Goal: Information Seeking & Learning: Find specific fact

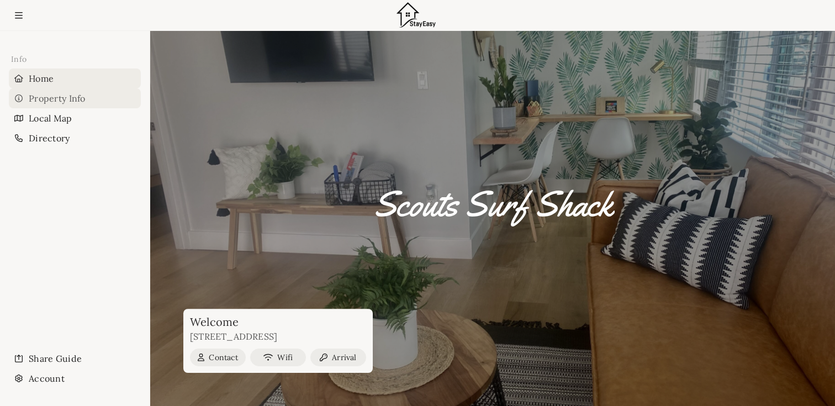
click at [73, 103] on div "Property Info" at bounding box center [75, 98] width 132 height 20
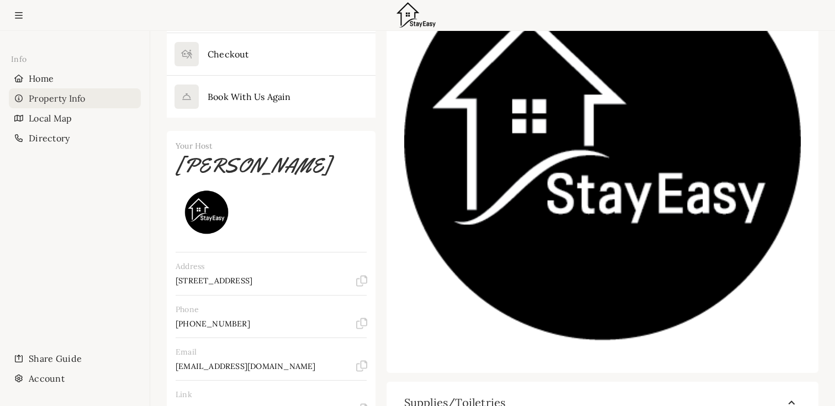
scroll to position [358, 0]
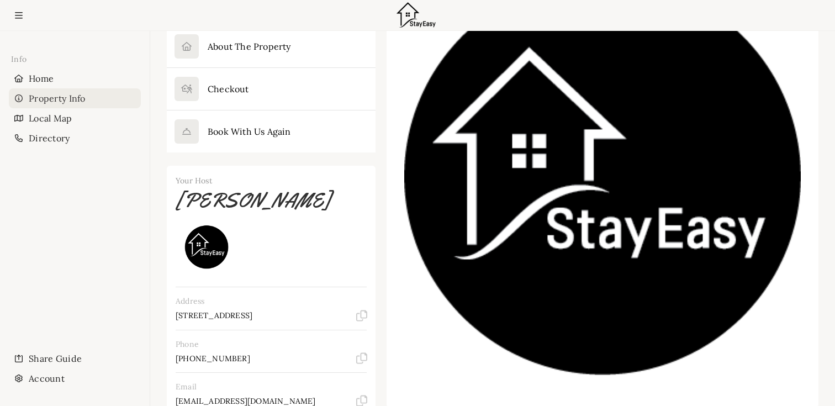
click at [242, 310] on p "[STREET_ADDRESS]" at bounding box center [214, 315] width 77 height 10
drag, startPoint x: 242, startPoint y: 274, endPoint x: 284, endPoint y: 274, distance: 42.0
click at [252, 310] on p "[STREET_ADDRESS]" at bounding box center [214, 315] width 77 height 10
copy p "[GEOGRAPHIC_DATA]"
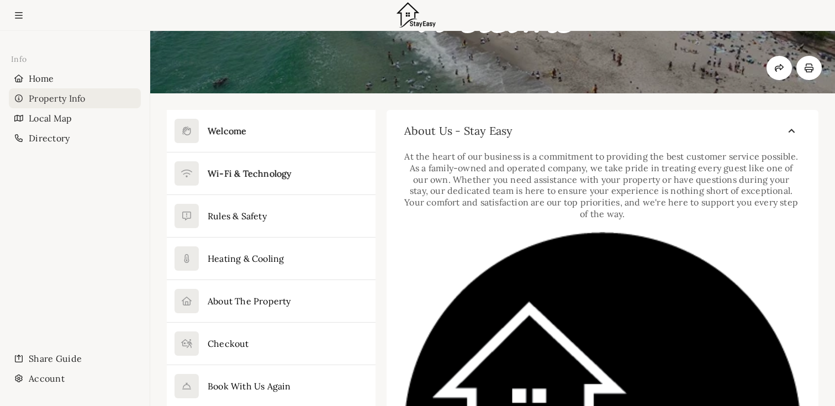
scroll to position [104, 0]
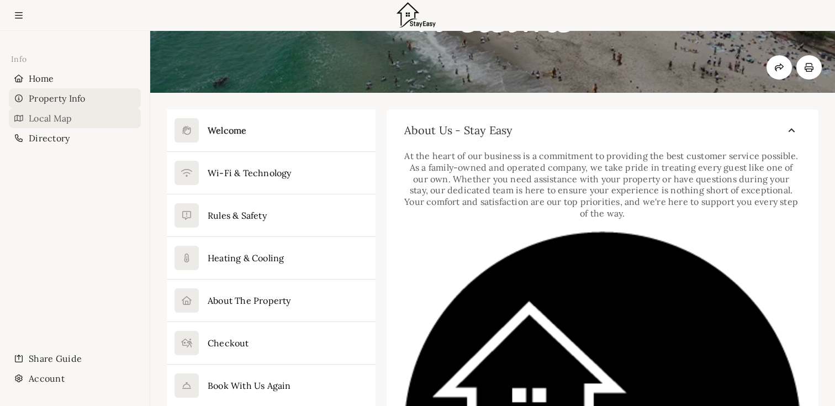
click at [108, 122] on div "Local Map" at bounding box center [75, 118] width 132 height 20
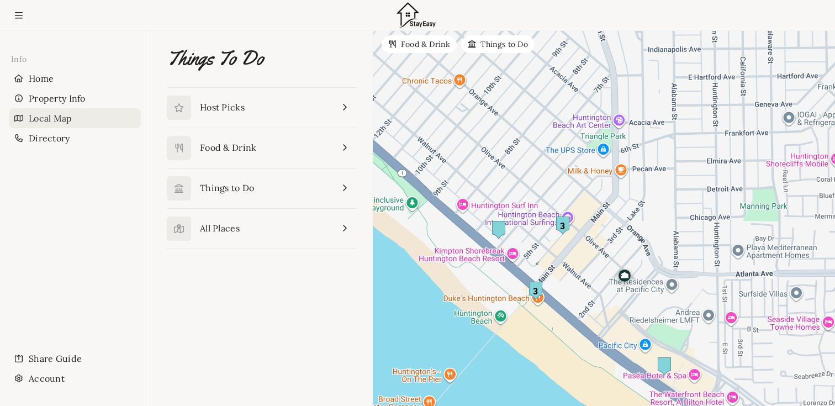
click at [562, 225] on img "3" at bounding box center [562, 226] width 13 height 18
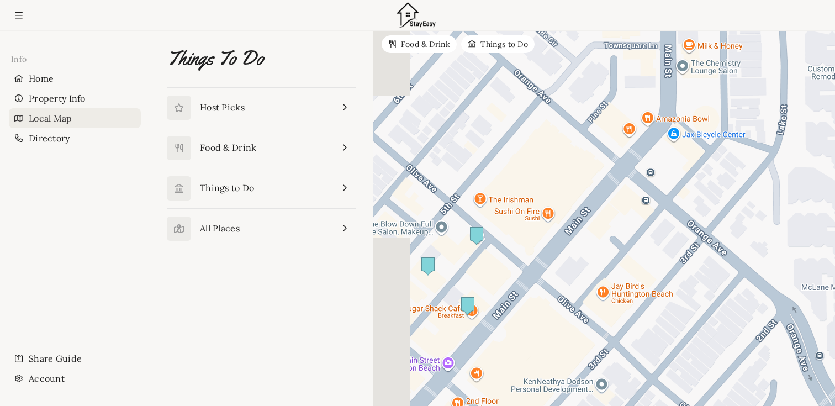
drag, startPoint x: 562, startPoint y: 227, endPoint x: 661, endPoint y: 202, distance: 101.8
click at [660, 204] on div "To navigate, press the arrow keys." at bounding box center [604, 218] width 462 height 375
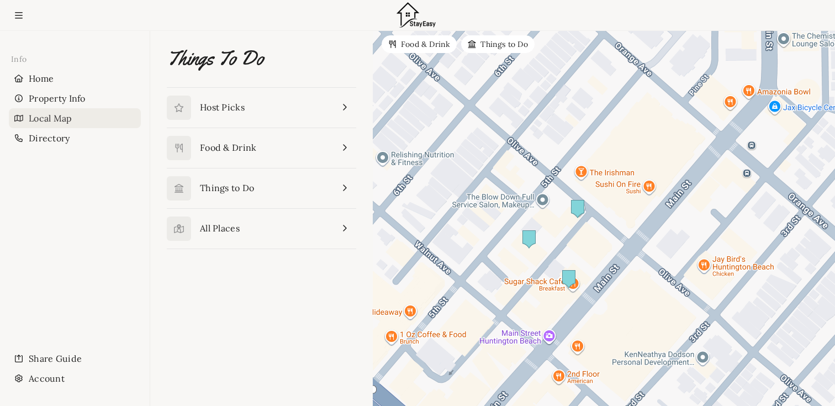
click at [581, 210] on img at bounding box center [577, 209] width 13 height 18
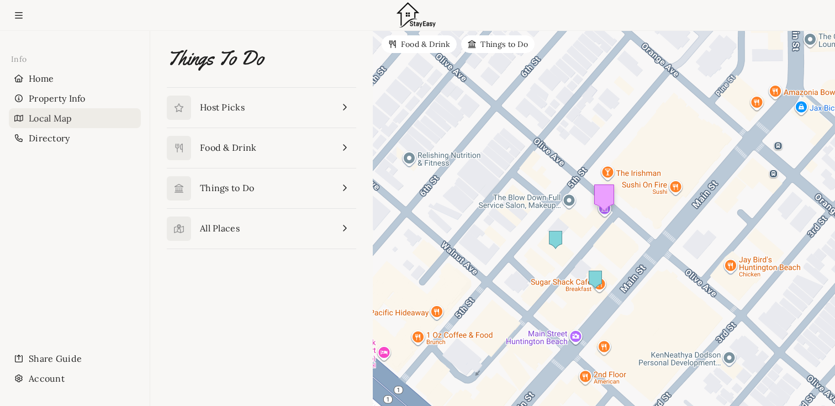
click at [594, 277] on img at bounding box center [595, 280] width 13 height 18
